Goal: Check status: Check status

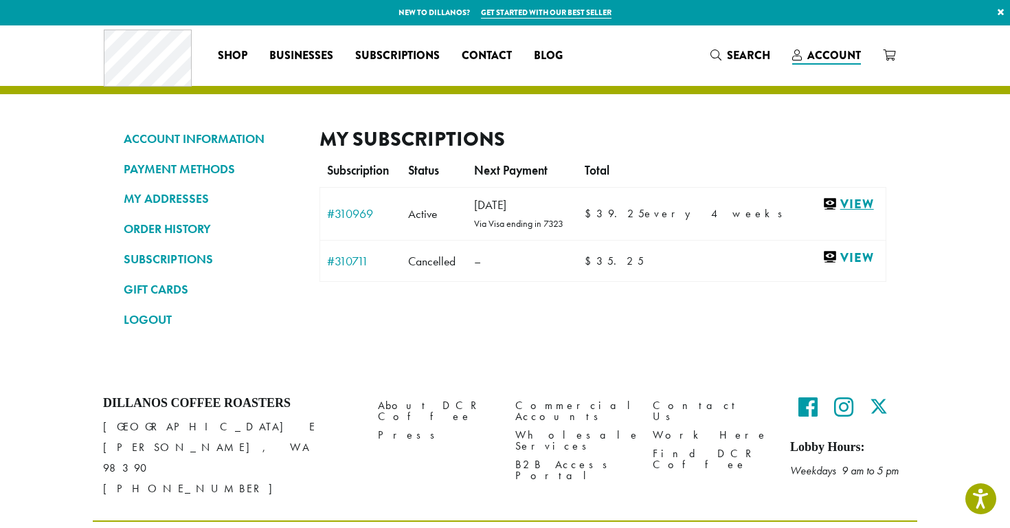
click at [841, 207] on link "View" at bounding box center [850, 204] width 56 height 17
click at [159, 230] on link "ORDER HISTORY" at bounding box center [211, 228] width 175 height 23
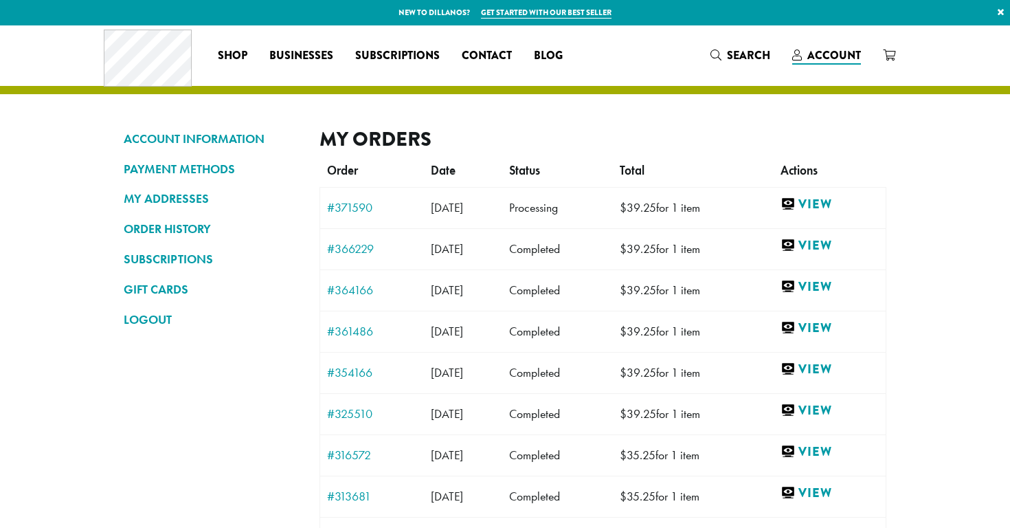
click at [159, 230] on link "ORDER HISTORY" at bounding box center [211, 228] width 175 height 23
click at [363, 208] on link "#371590" at bounding box center [372, 207] width 90 height 12
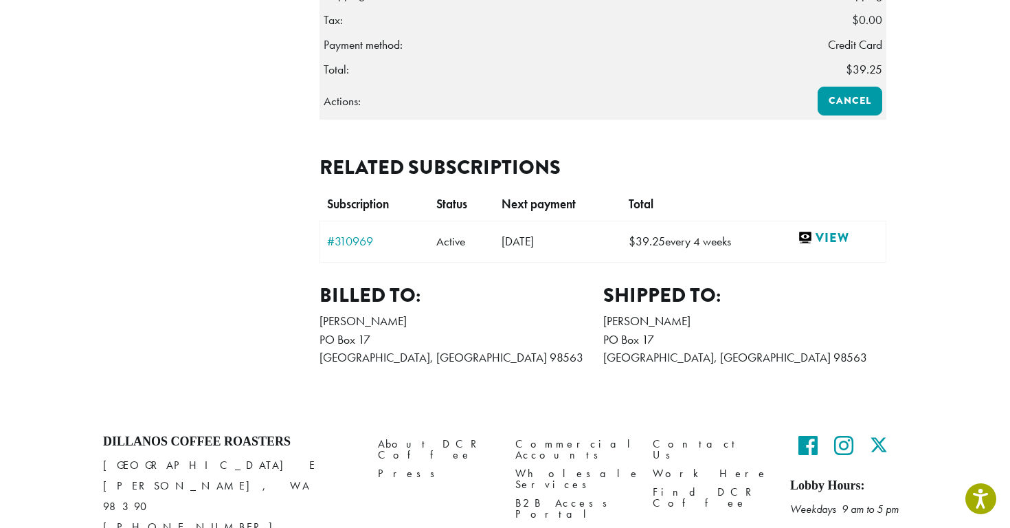
scroll to position [426, 0]
